Goal: Information Seeking & Learning: Learn about a topic

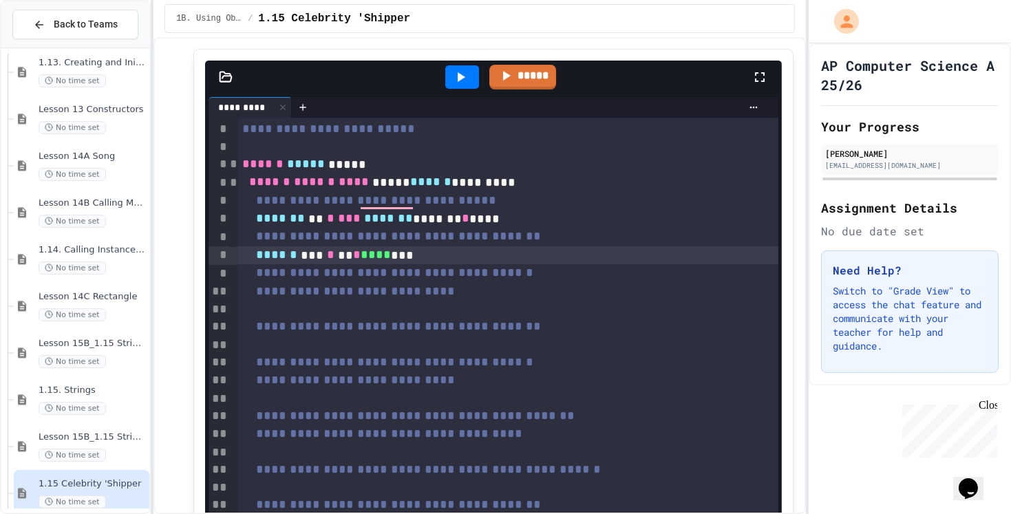
scroll to position [91, 0]
click at [372, 341] on div "To enrich screen reader interactions, please activate Accessibility in Grammarl…" at bounding box center [509, 345] width 542 height 17
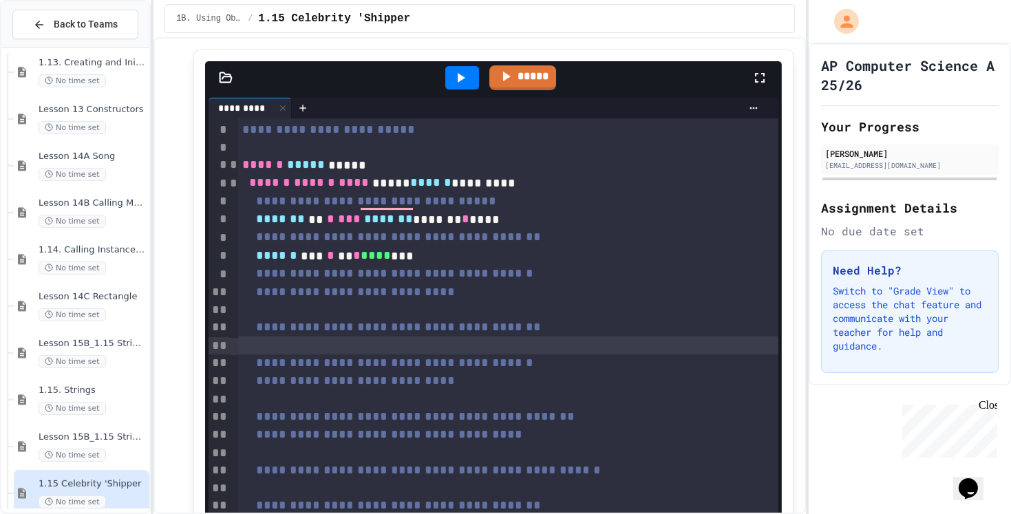
click at [403, 307] on div "To enrich screen reader interactions, please activate Accessibility in Grammarl…" at bounding box center [509, 309] width 542 height 17
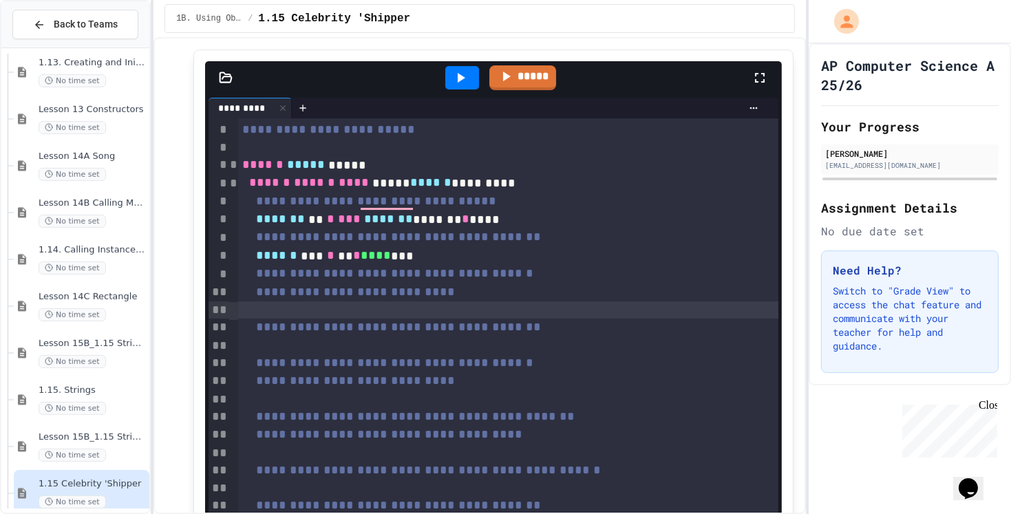
click at [454, 81] on icon at bounding box center [460, 78] width 17 height 17
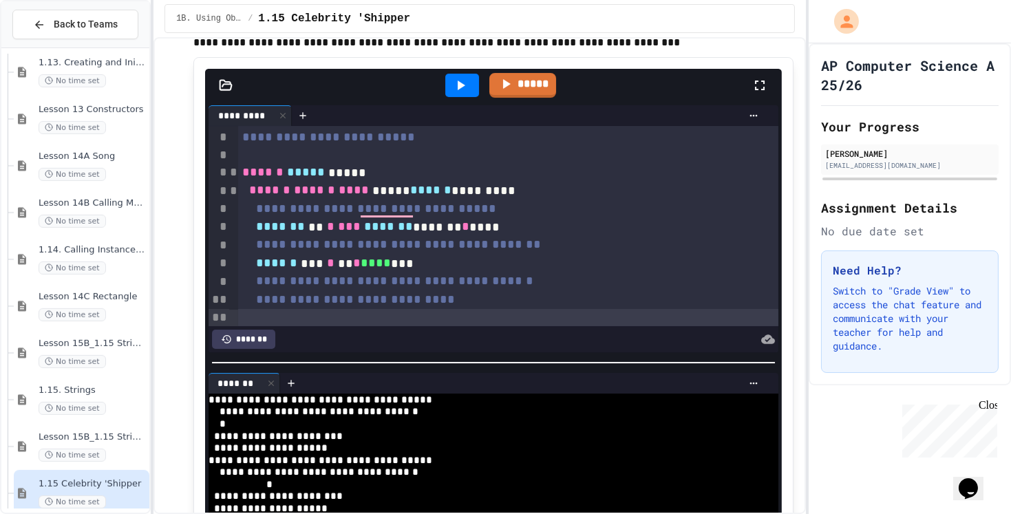
scroll to position [83, 0]
click at [43, 433] on span "Lesson 15B_1.15 String Methods Practice" at bounding box center [93, 438] width 108 height 12
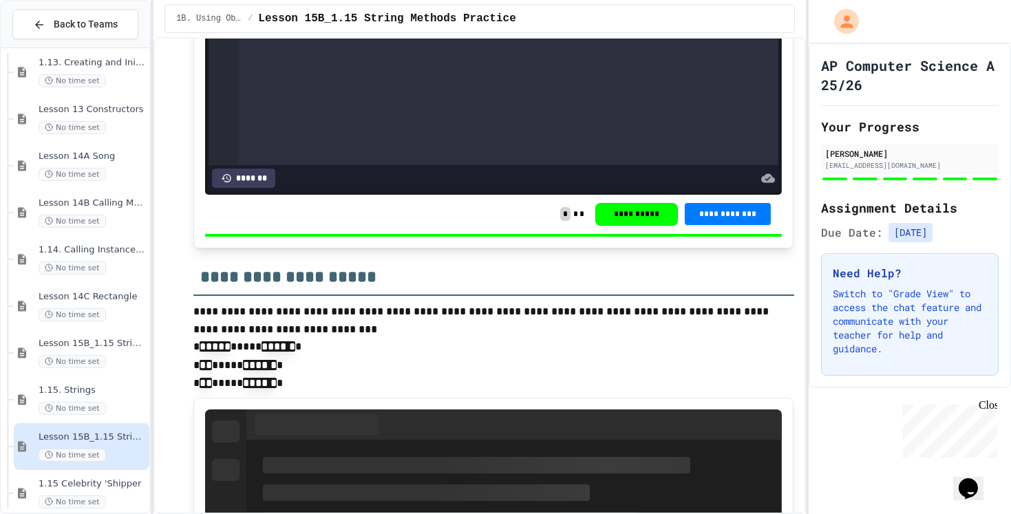
scroll to position [555, 0]
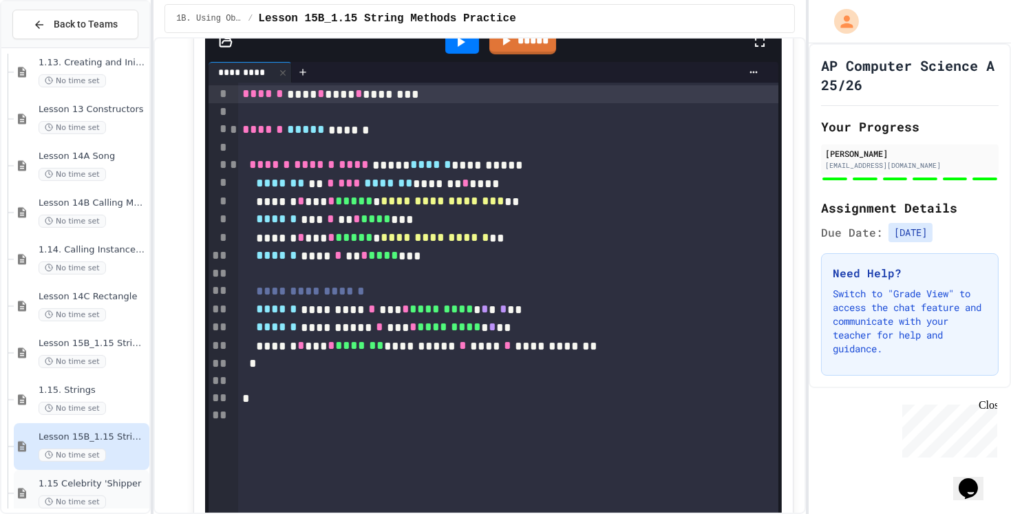
click at [102, 485] on span "1.15 Celebrity 'Shipper" at bounding box center [93, 484] width 108 height 12
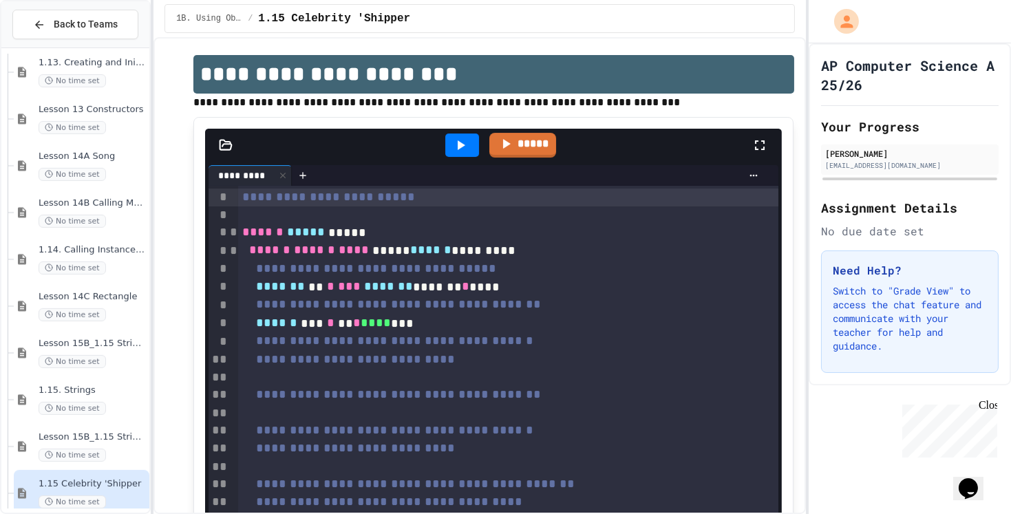
scroll to position [21, 0]
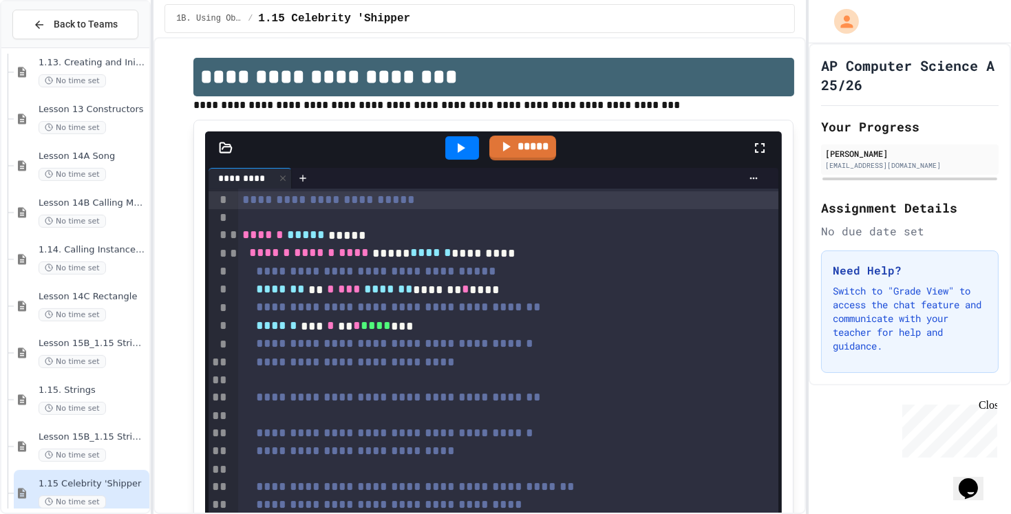
click at [456, 145] on icon at bounding box center [460, 148] width 17 height 17
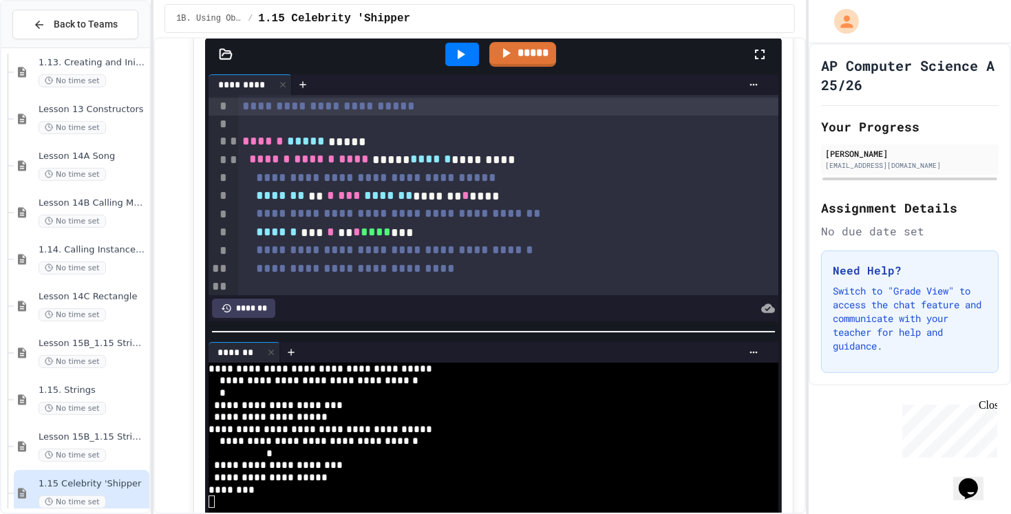
scroll to position [116, 0]
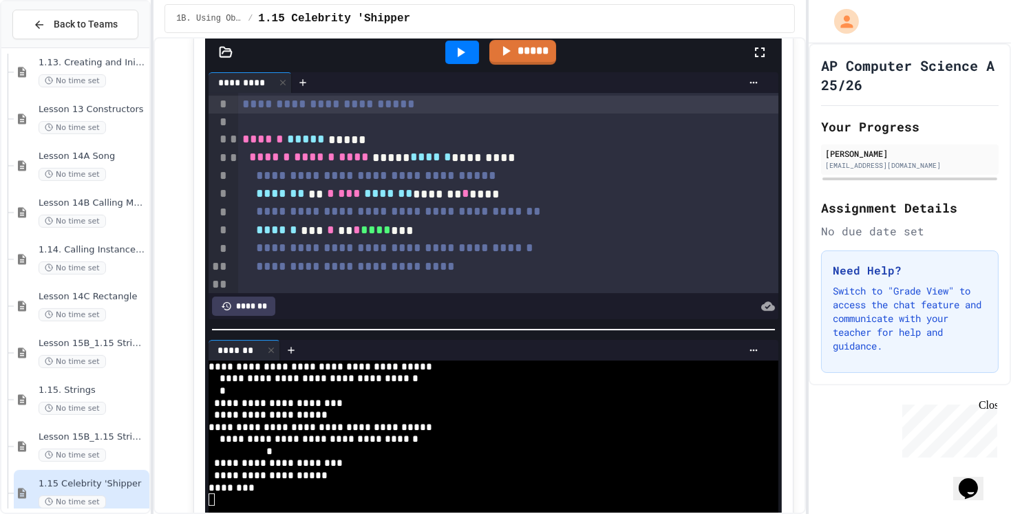
click at [403, 193] on span "*******" at bounding box center [388, 193] width 49 height 12
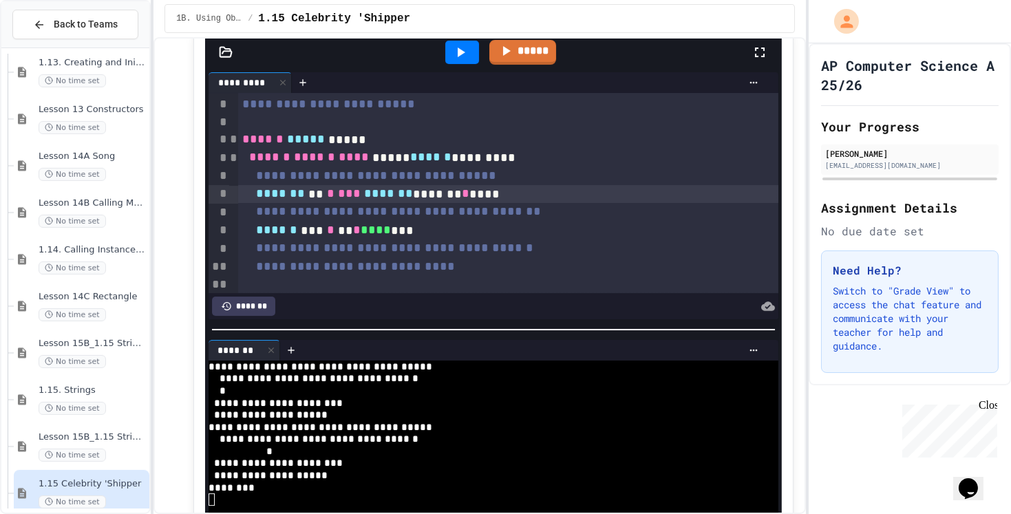
click at [275, 193] on span "*******" at bounding box center [280, 193] width 49 height 12
click at [450, 56] on div at bounding box center [462, 52] width 34 height 23
click at [277, 195] on span "*******" at bounding box center [280, 193] width 49 height 12
click at [402, 195] on span "*******" at bounding box center [388, 193] width 49 height 12
click at [458, 67] on div at bounding box center [461, 52] width 47 height 37
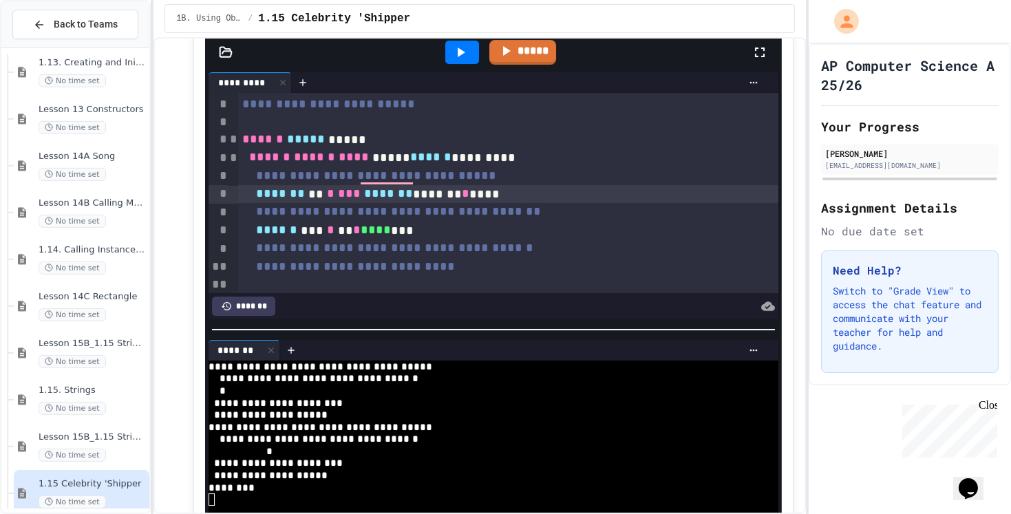
click at [461, 60] on div at bounding box center [462, 52] width 34 height 23
click at [131, 452] on div "No time set" at bounding box center [93, 455] width 108 height 13
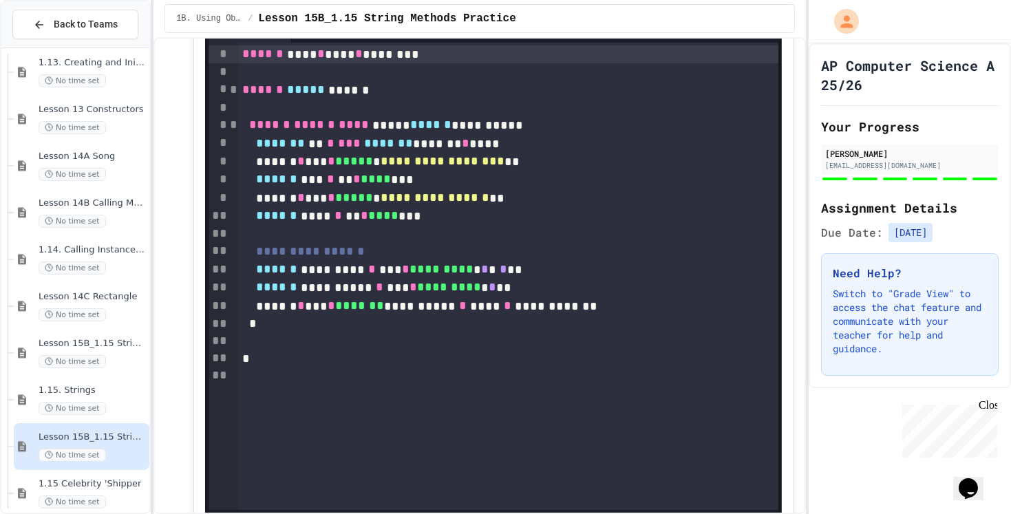
scroll to position [592, 0]
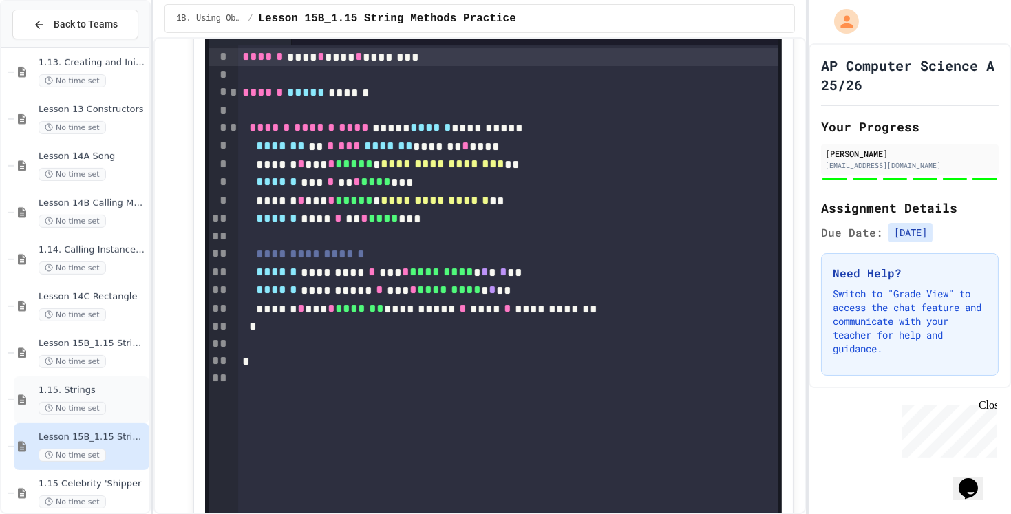
click at [109, 407] on div "No time set" at bounding box center [93, 408] width 108 height 13
